Goal: Check status: Check status

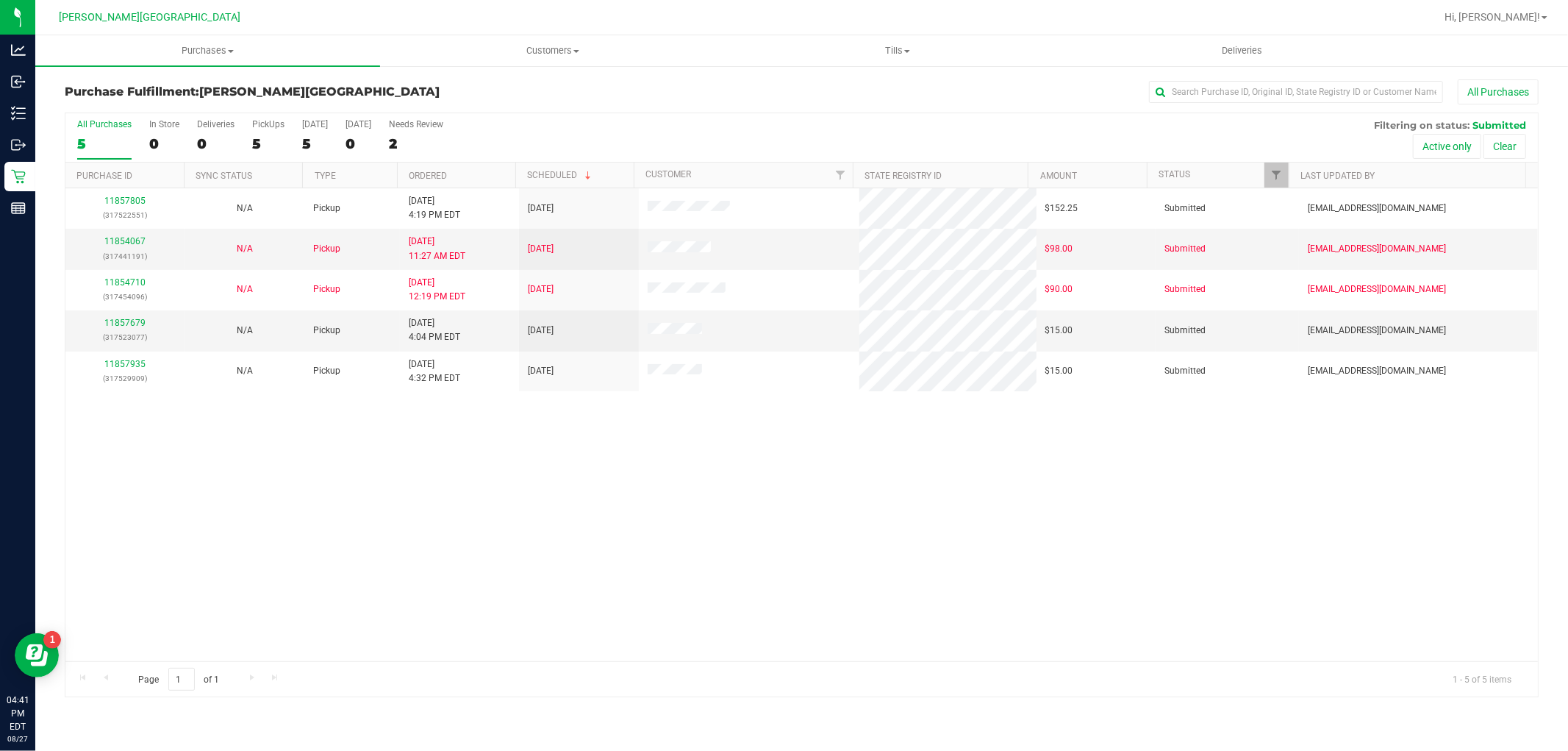
click at [476, 506] on div "11857805 (317522551) N/A Pickup 8/27/2025 4:19 PM EDT 8/28/2025 $152.25 Submitt…" at bounding box center [801, 425] width 1473 height 473
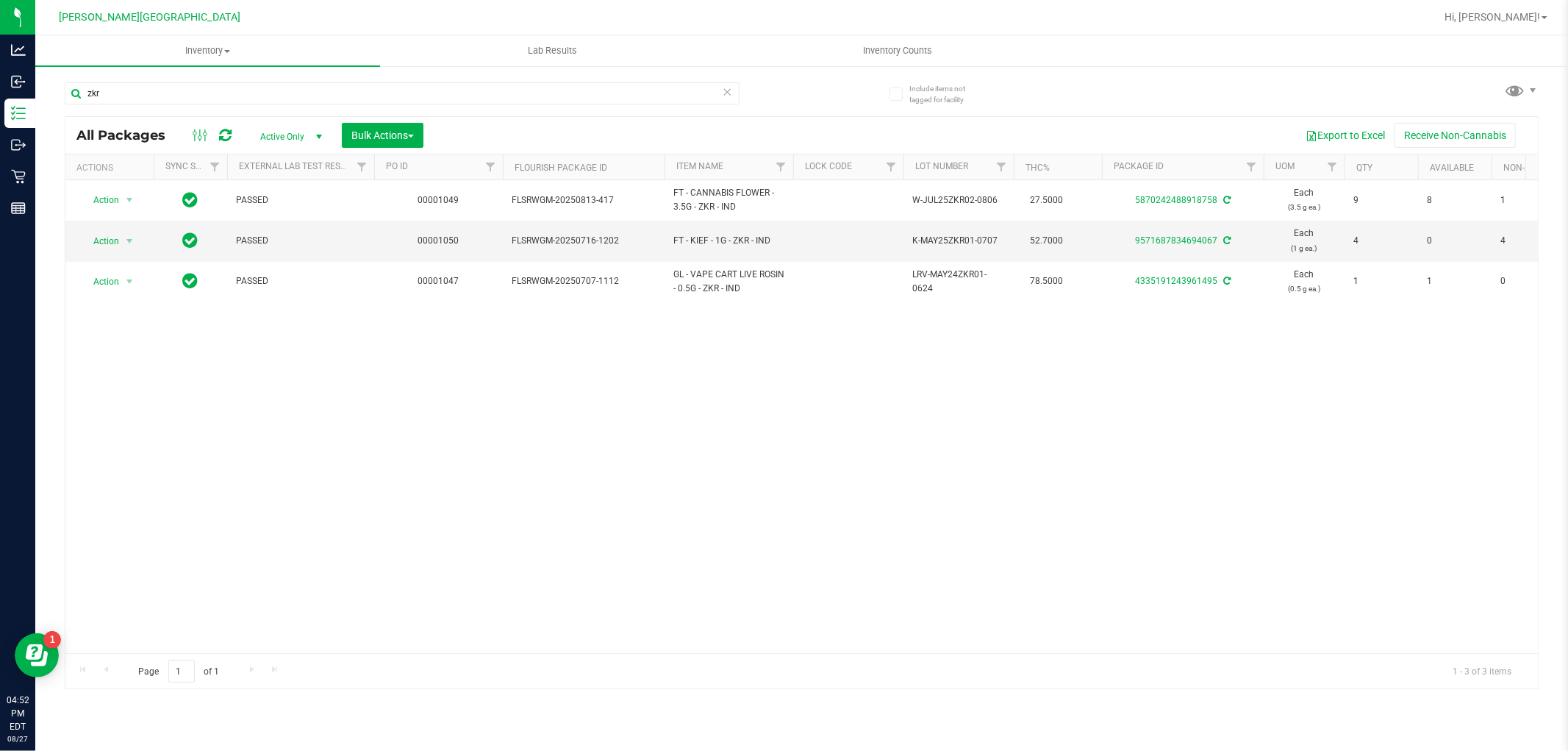
drag, startPoint x: 134, startPoint y: 90, endPoint x: 48, endPoint y: 126, distance: 93.2
click at [49, 126] on div "Include items not tagged for facility zkr All Packages Active Only Active Only …" at bounding box center [801, 289] width 1532 height 448
